Goal: Information Seeking & Learning: Find specific fact

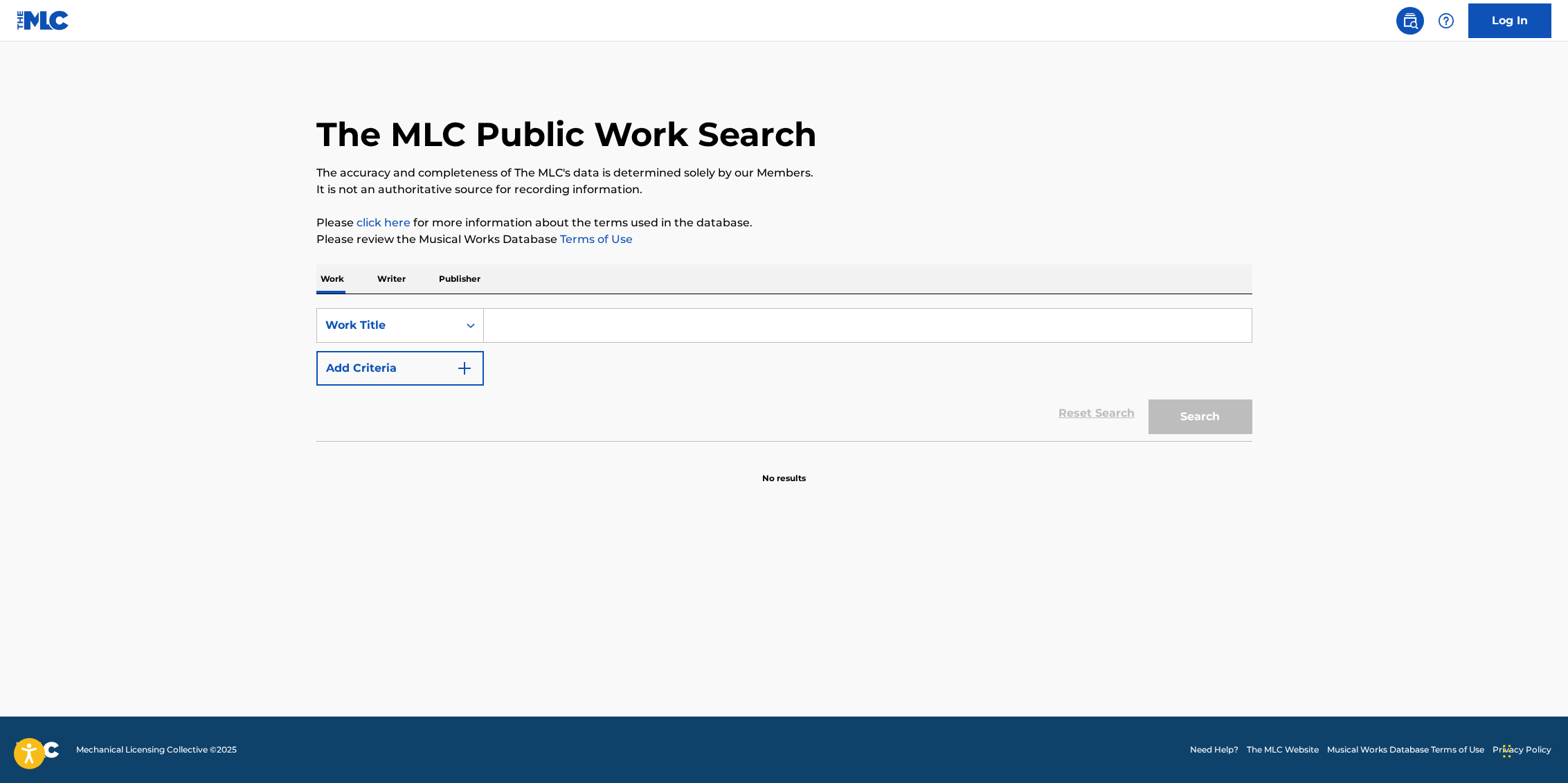
click at [793, 327] on input "Search Form" at bounding box center [868, 325] width 768 height 33
type input "I like it like that"
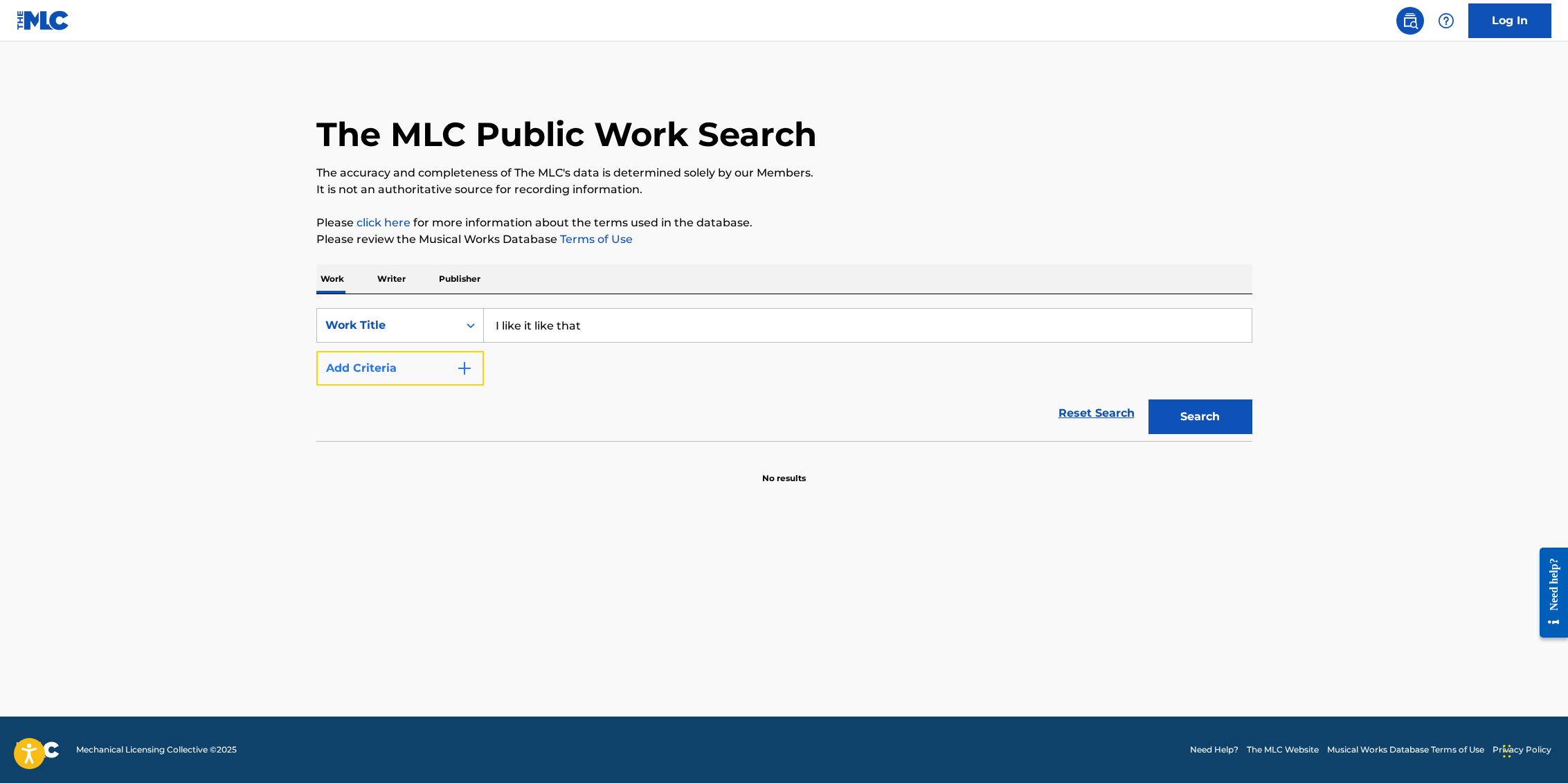
click at [396, 371] on button "Add Criteria" at bounding box center [400, 368] width 168 height 34
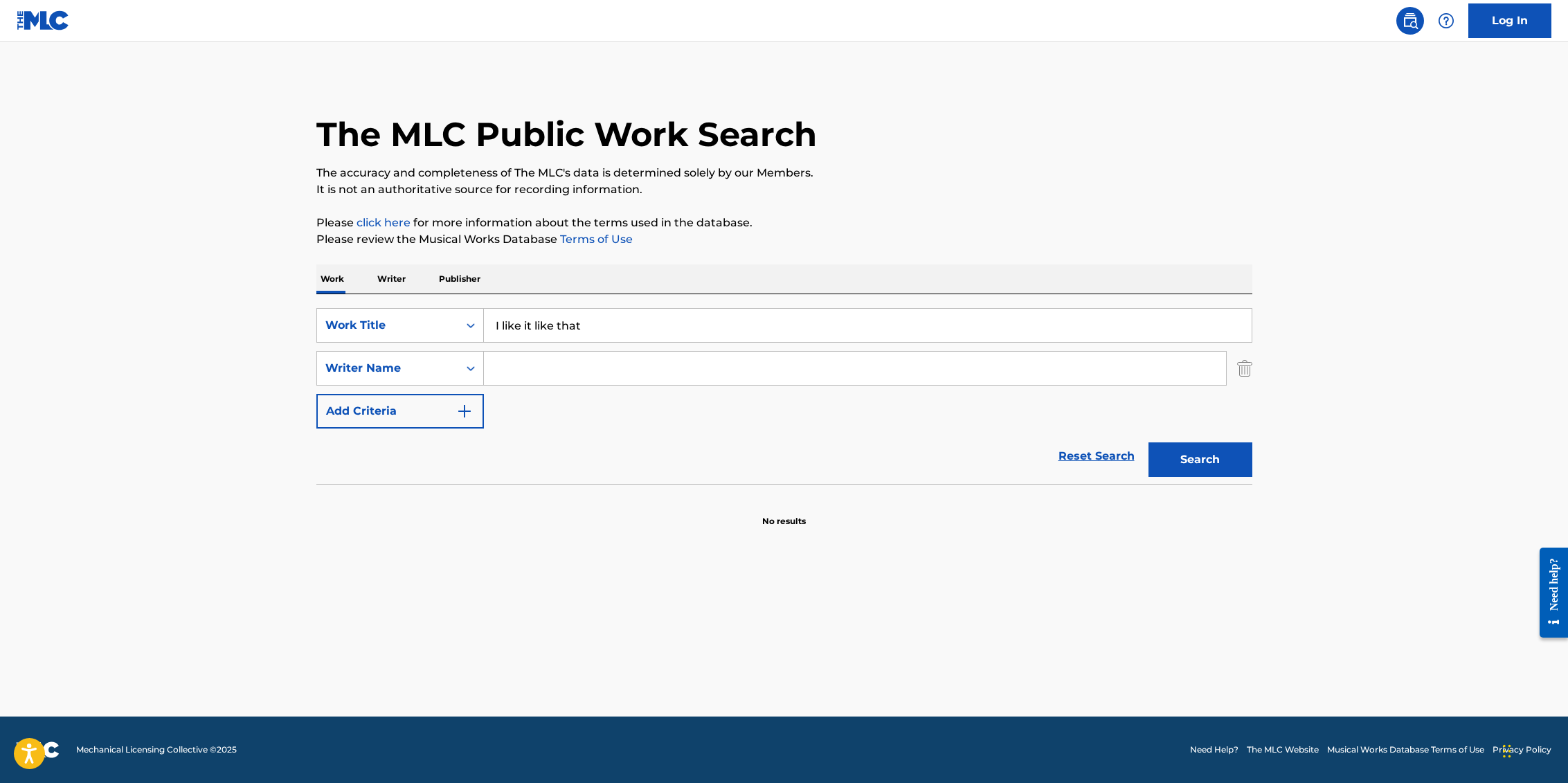
click at [670, 373] on input "Search Form" at bounding box center [855, 368] width 742 height 33
type input "[GEOGRAPHIC_DATA]"
click at [1148, 443] on button "Search" at bounding box center [1200, 460] width 104 height 34
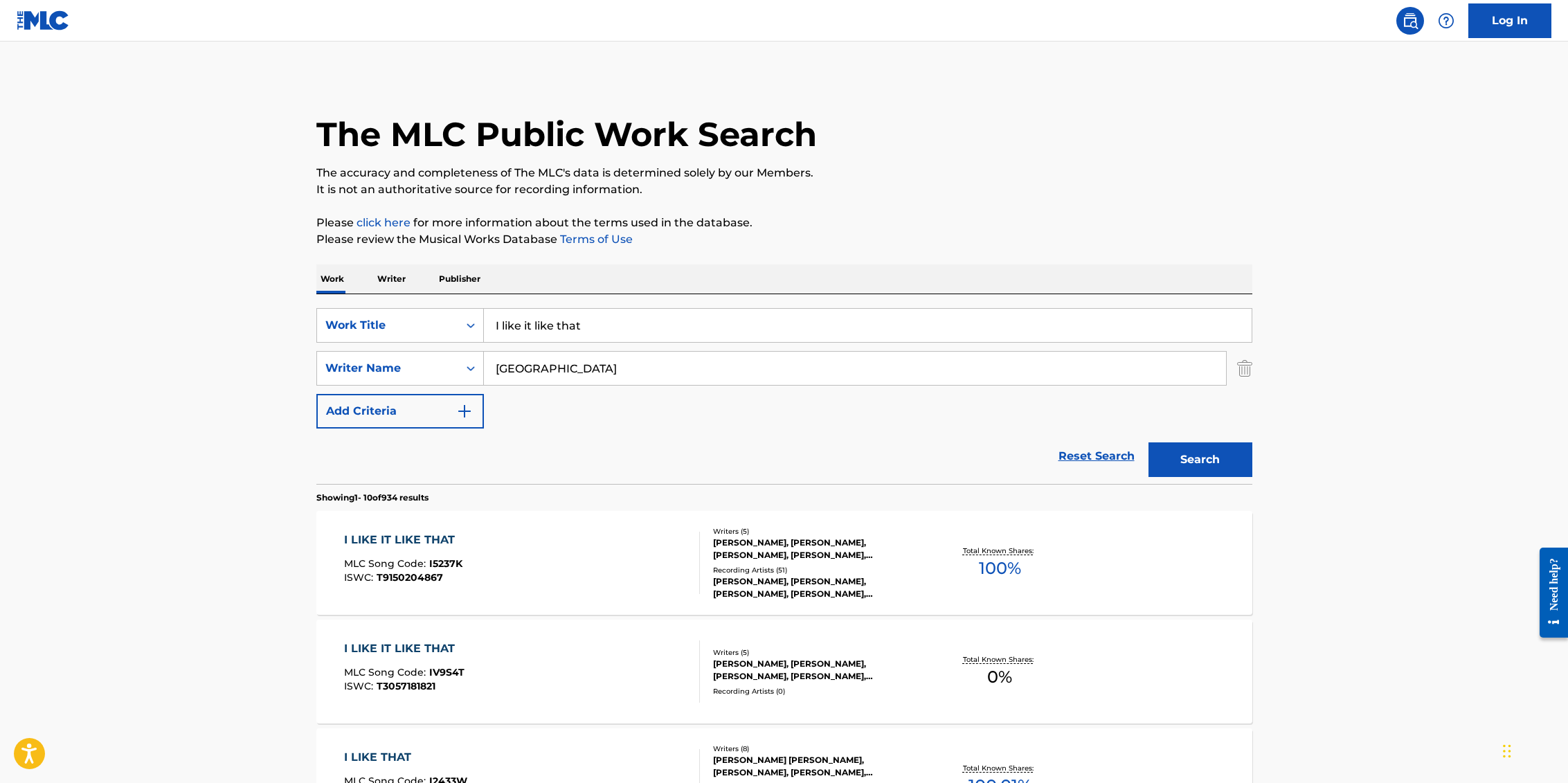
click at [420, 542] on div "I LIKE IT LIKE THAT" at bounding box center [402, 539] width 118 height 16
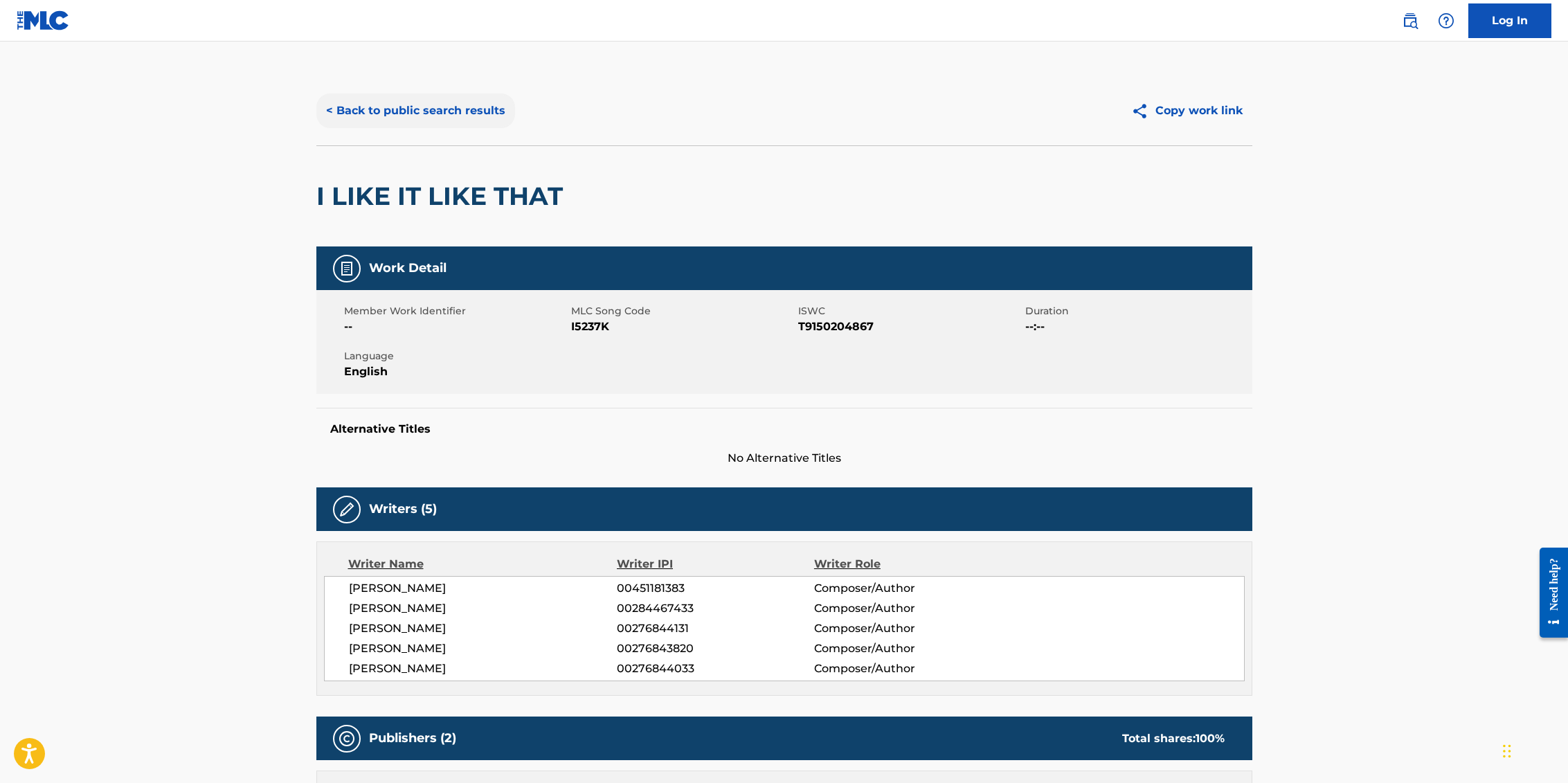
click at [409, 112] on button "< Back to public search results" at bounding box center [415, 111] width 198 height 34
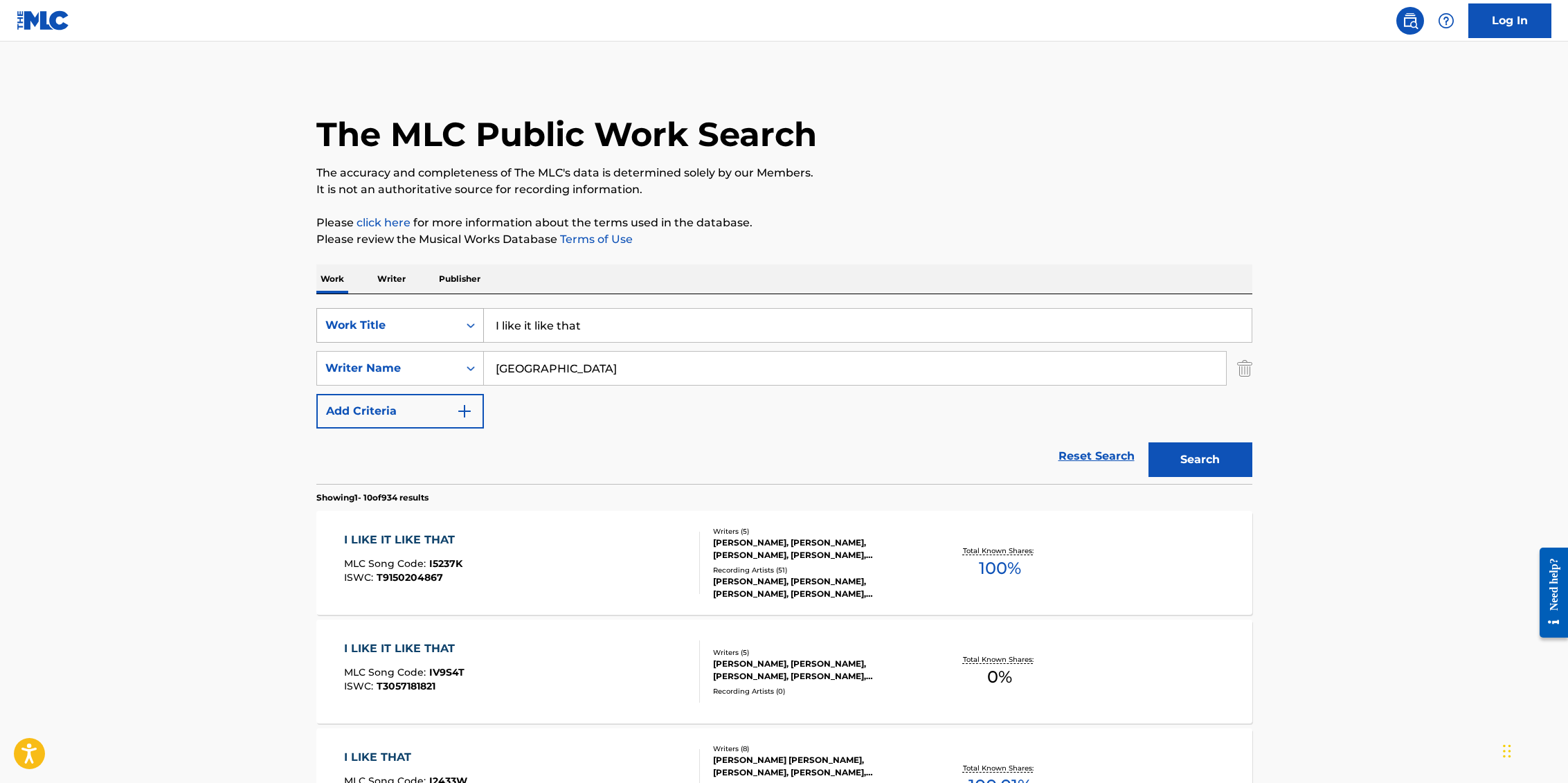
drag, startPoint x: 684, startPoint y: 325, endPoint x: 424, endPoint y: 325, distance: 260.0
click at [424, 325] on div "SearchWithCriteria32f34a6c-0754-43da-ae57-a5df1f30869d Work Title I like it lik…" at bounding box center [784, 325] width 936 height 34
type input "hips don't lie"
type input "[PERSON_NAME]"
click at [1148, 443] on button "Search" at bounding box center [1200, 460] width 104 height 34
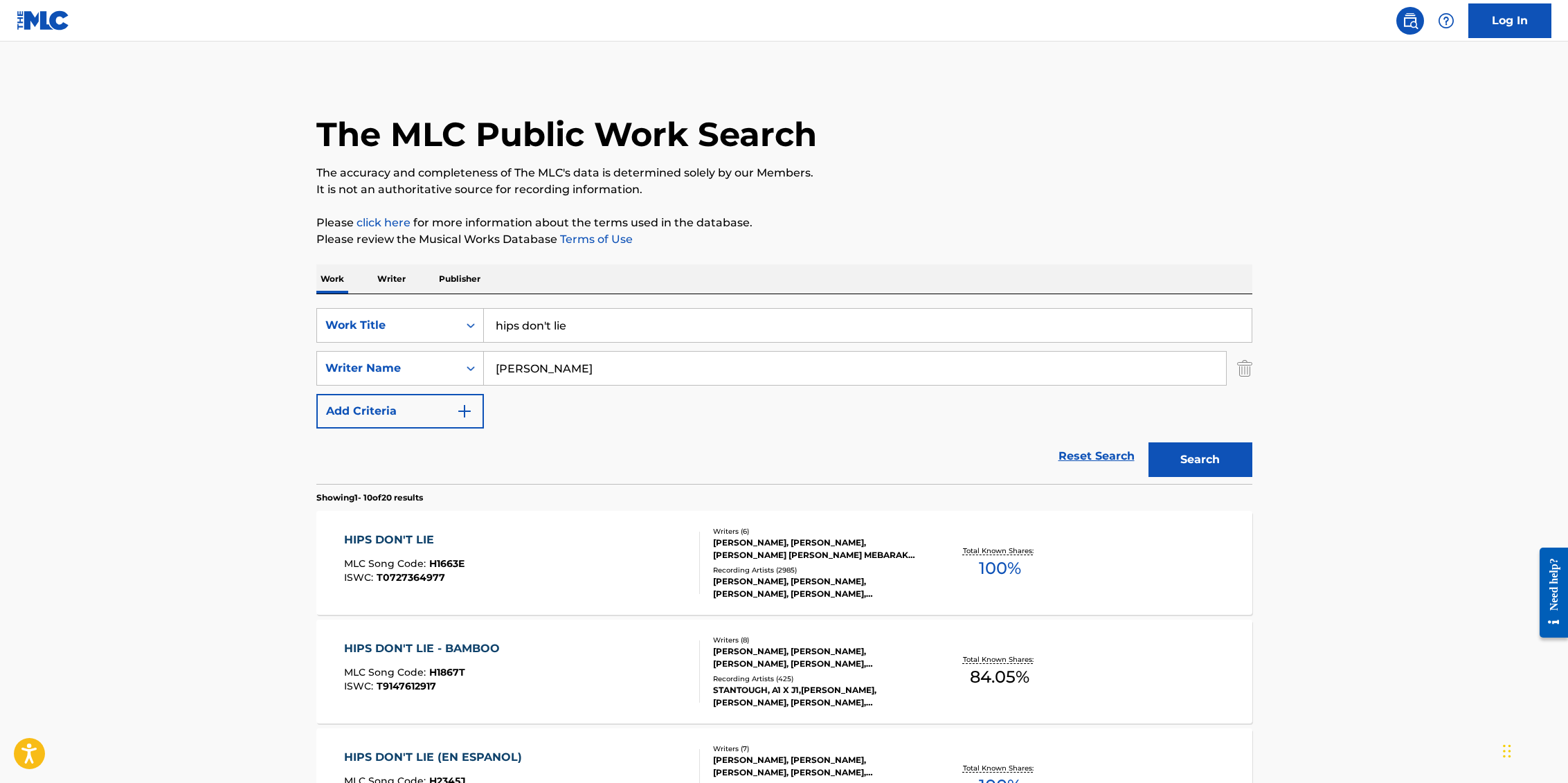
click at [389, 537] on div "HIPS DON'T LIE" at bounding box center [404, 539] width 120 height 16
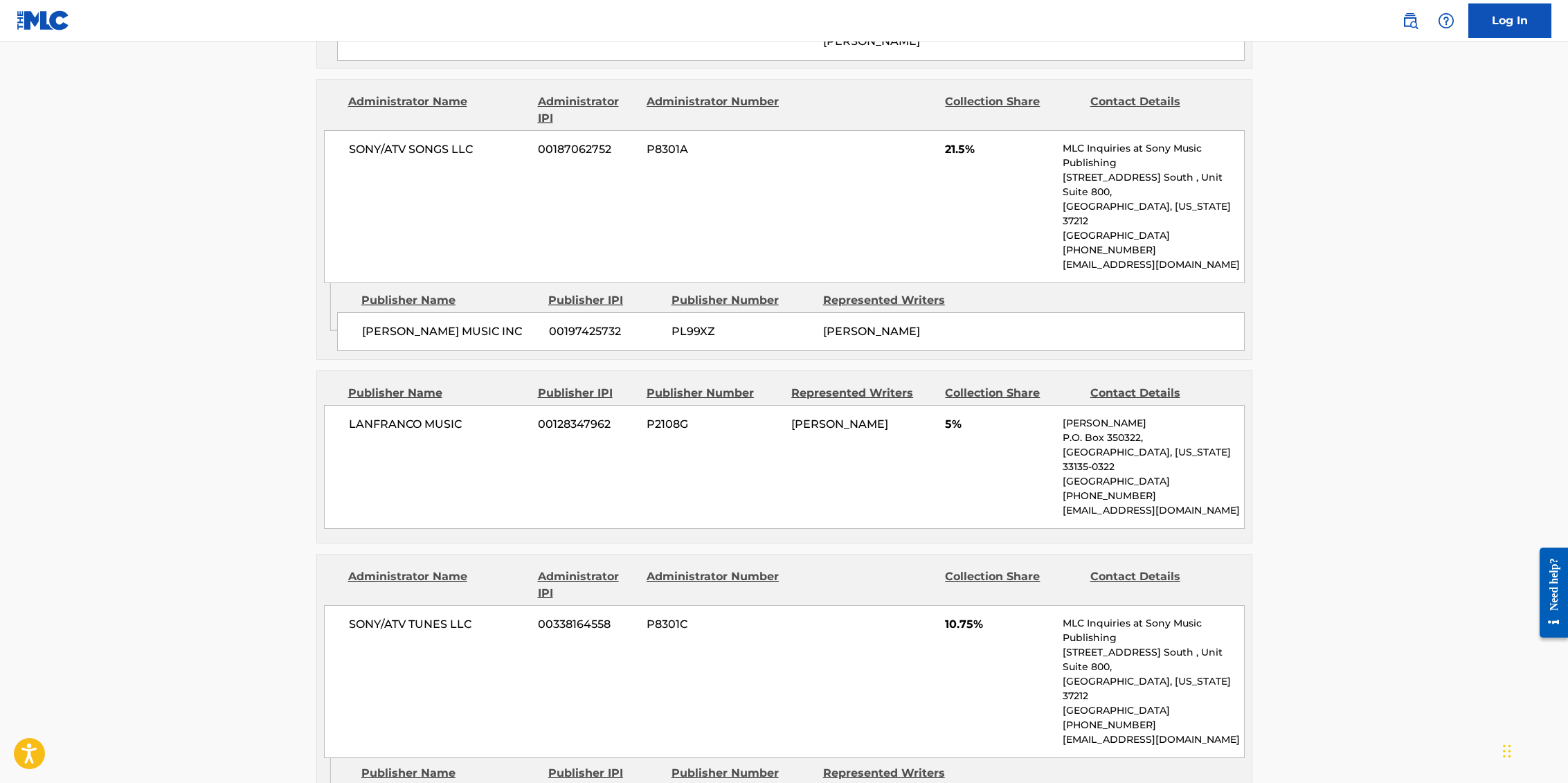
scroll to position [2098, 0]
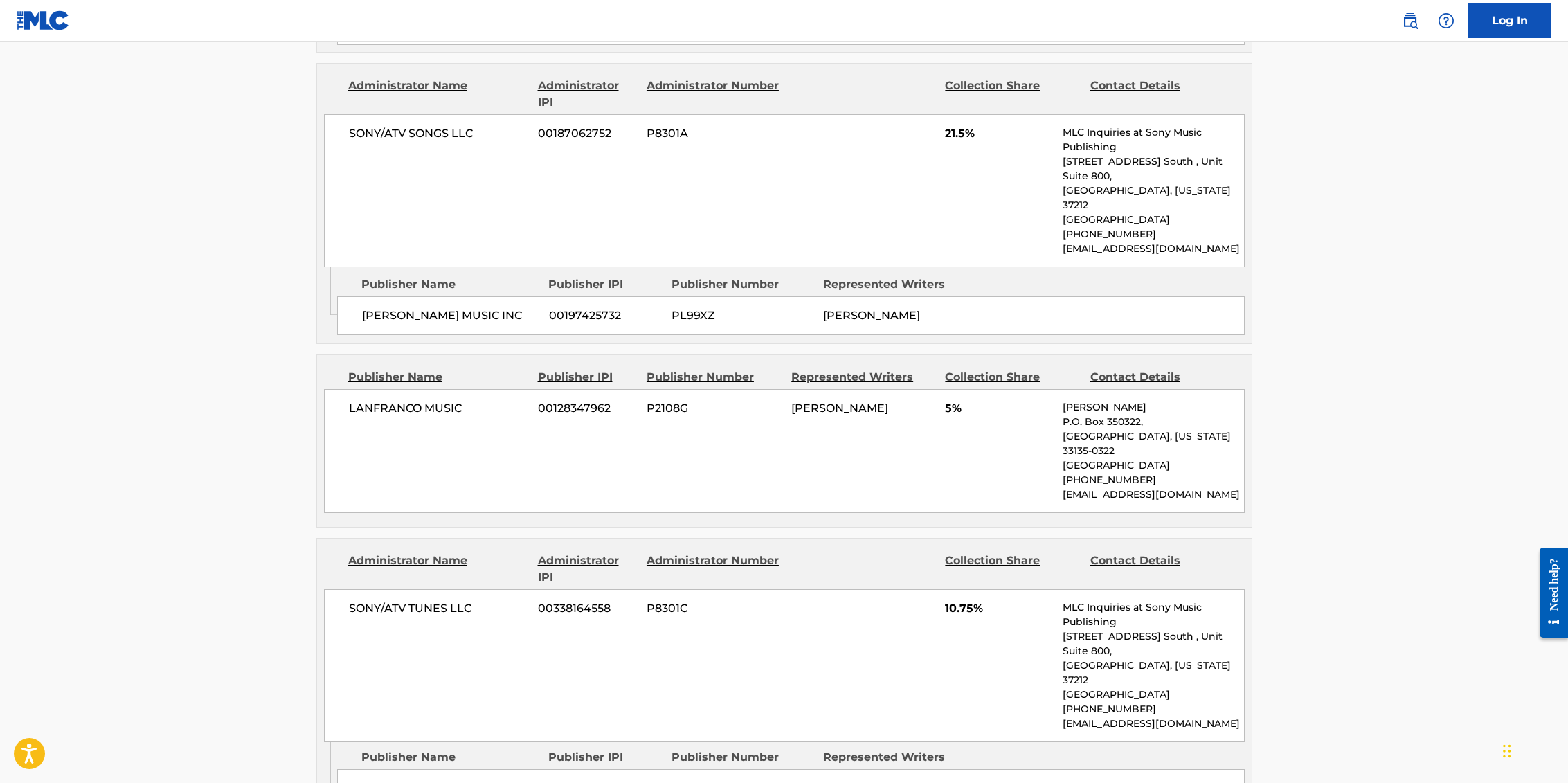
click at [1191, 488] on p "[EMAIL_ADDRESS][DOMAIN_NAME]" at bounding box center [1153, 495] width 180 height 14
drag, startPoint x: 1173, startPoint y: 317, endPoint x: 1062, endPoint y: 319, distance: 111.0
click at [1063, 488] on p "[EMAIL_ADDRESS][DOMAIN_NAME]" at bounding box center [1153, 495] width 180 height 14
copy p "[EMAIL_ADDRESS][DOMAIN_NAME]"
